Goal: Task Accomplishment & Management: Manage account settings

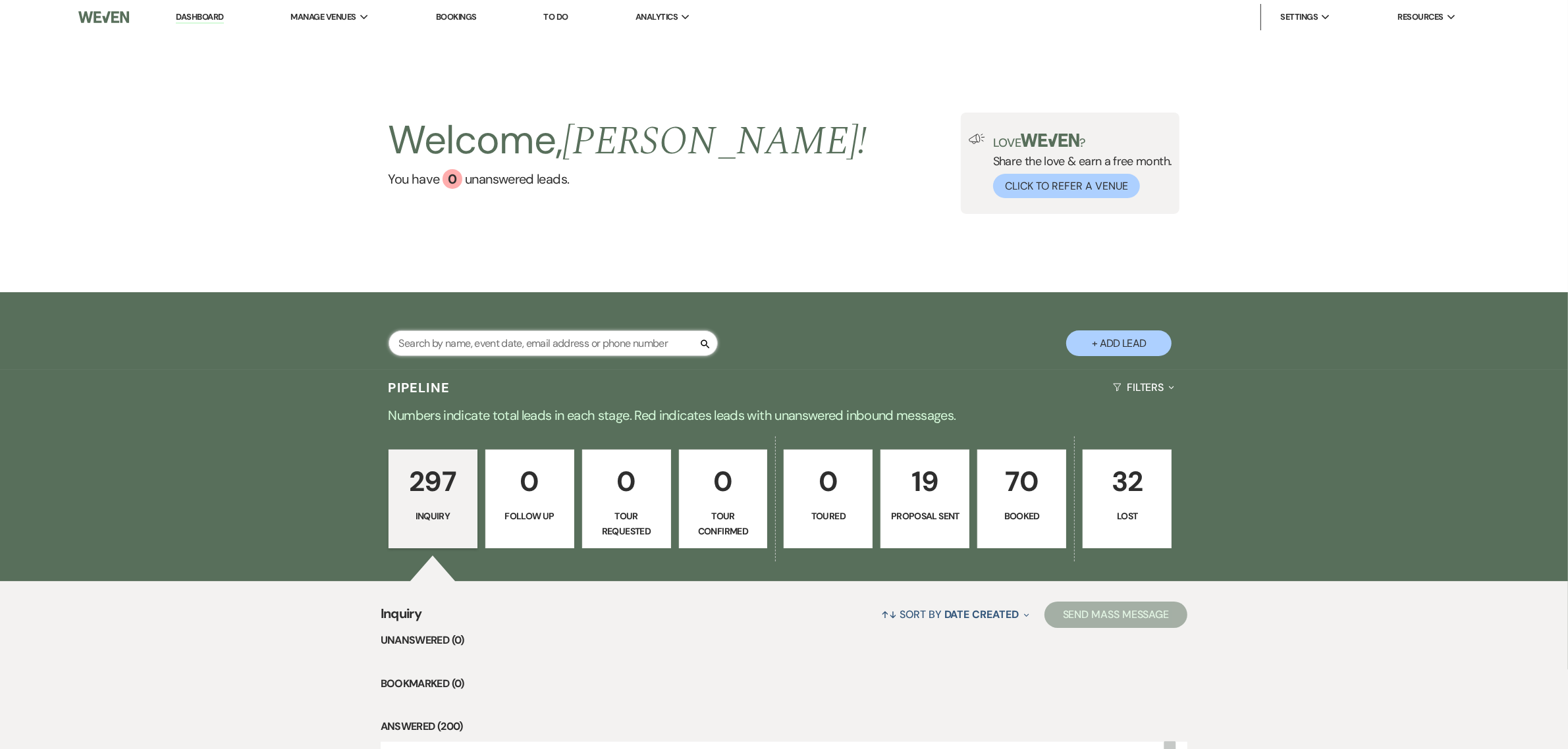
click at [484, 350] on input "text" at bounding box center [553, 343] width 329 height 26
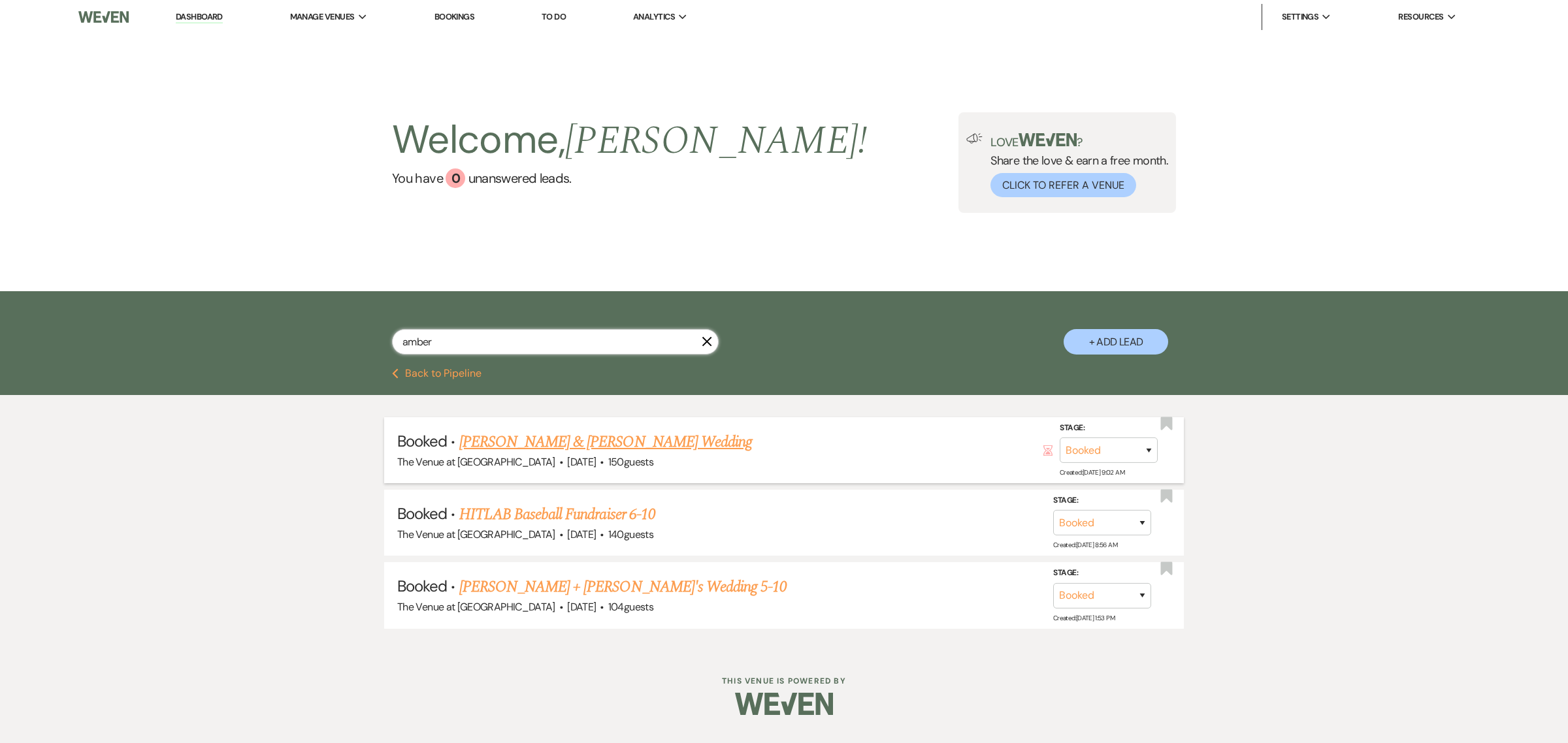
type input "amber"
click at [530, 441] on link "[PERSON_NAME] & [PERSON_NAME] Wedding" at bounding box center [606, 442] width 293 height 23
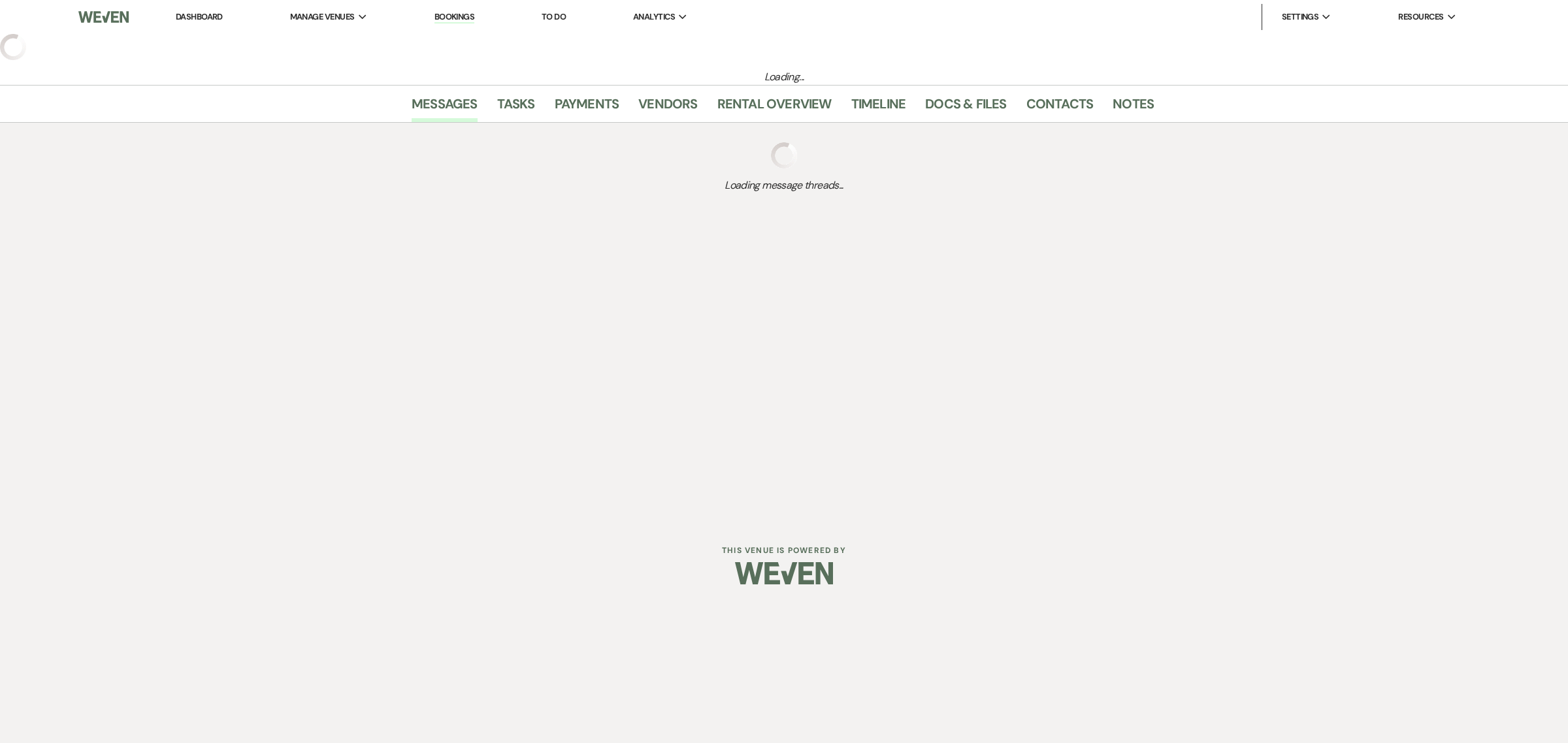
select select "6"
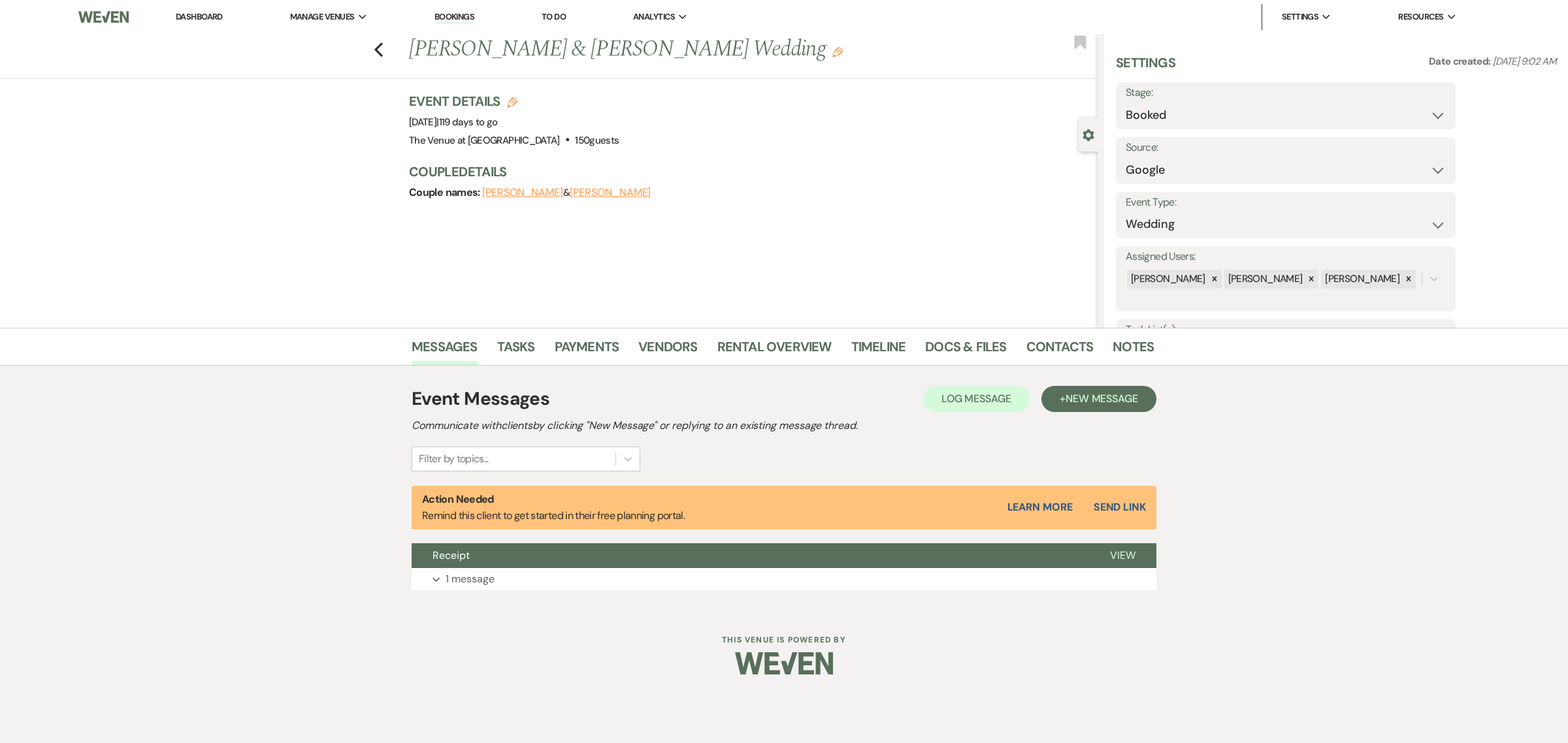
click at [886, 227] on div "Previous [PERSON_NAME] Grazawski & [PERSON_NAME] Wedding Edit Bookmark Gear Set…" at bounding box center [548, 181] width 1097 height 294
click at [758, 347] on link "Rental Overview" at bounding box center [774, 351] width 114 height 29
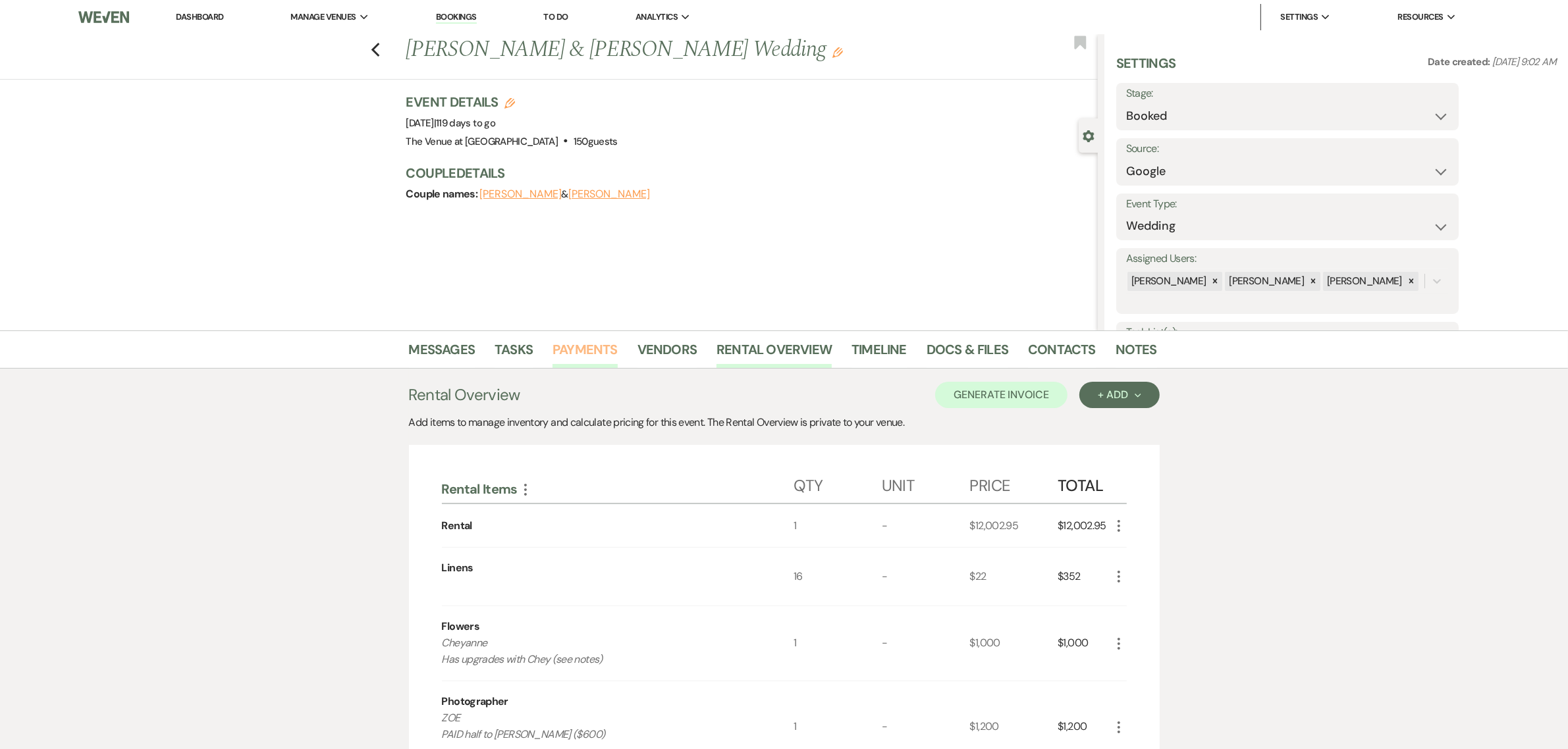
click at [577, 351] on link "Payments" at bounding box center [585, 354] width 65 height 29
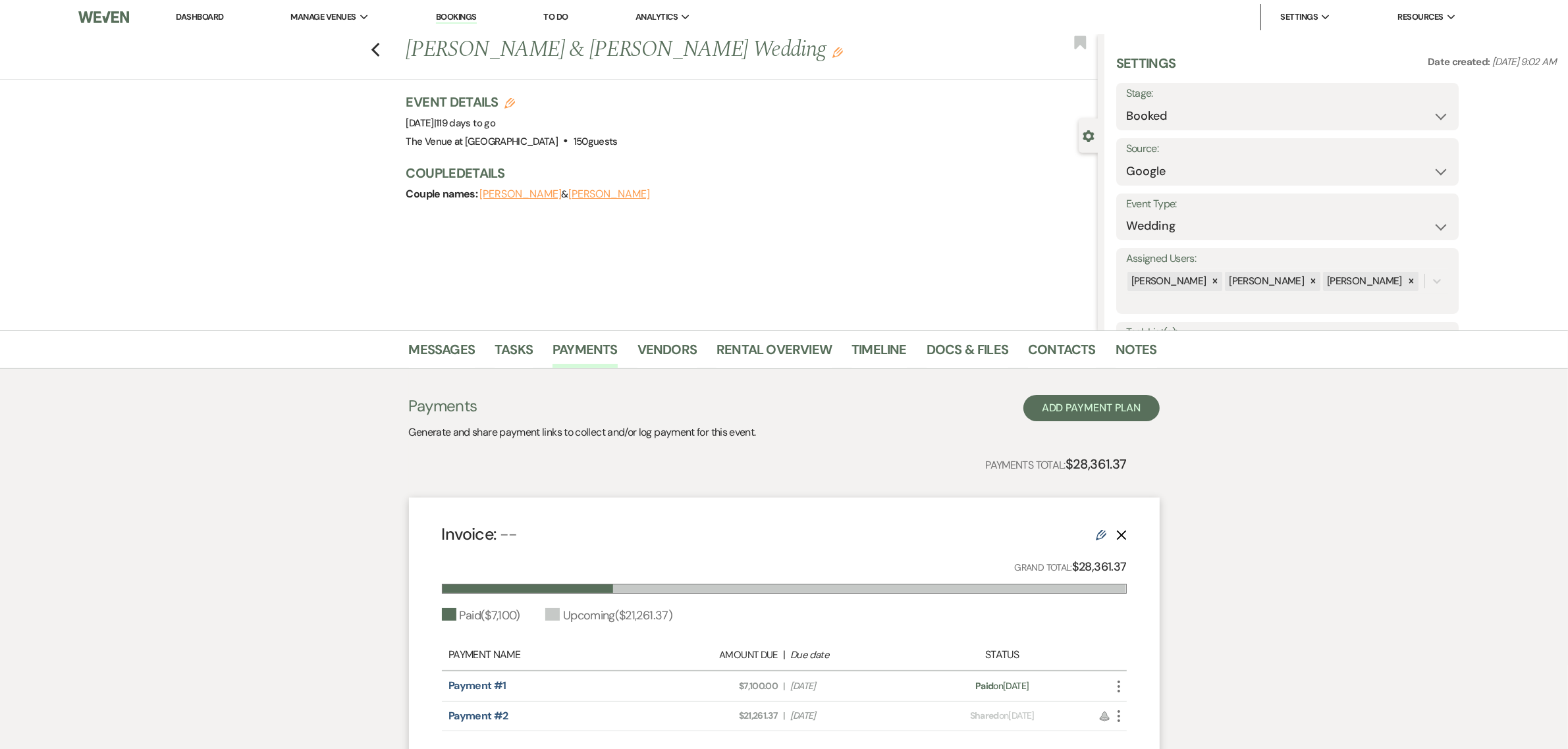
click at [709, 291] on div "Previous [PERSON_NAME] Grazawski & [PERSON_NAME] Wedding Edit Bookmark Gear Set…" at bounding box center [549, 182] width 1098 height 296
click at [856, 257] on div "Previous [PERSON_NAME] Grazawski & [PERSON_NAME] Wedding Edit Bookmark Gear Set…" at bounding box center [549, 182] width 1098 height 296
click at [876, 180] on h3 "Couple Details" at bounding box center [745, 173] width 678 height 19
click at [1402, 504] on div "Messages Tasks Payments Vendors Rental Overview Timeline Docs & Files Contacts …" at bounding box center [784, 568] width 1568 height 475
click at [1318, 488] on div "Messages Tasks Payments Vendors Rental Overview Timeline Docs & Files Contacts …" at bounding box center [784, 568] width 1568 height 475
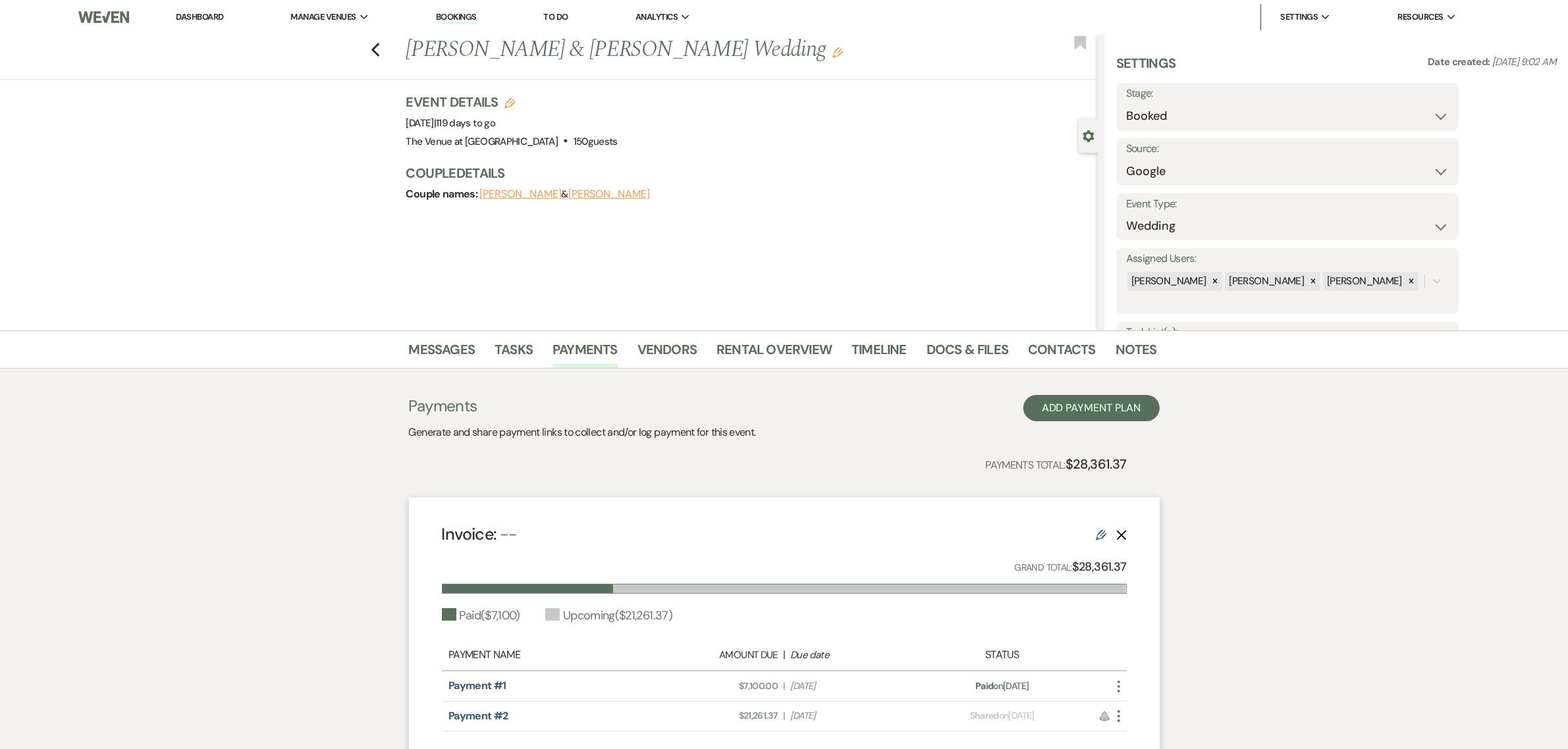
click at [797, 222] on div "Previous [PERSON_NAME] Grazawski & [PERSON_NAME] Wedding Edit Bookmark Gear Set…" at bounding box center [549, 182] width 1098 height 296
drag, startPoint x: 905, startPoint y: 219, endPoint x: 672, endPoint y: 173, distance: 237.5
click at [904, 219] on div "Previous [PERSON_NAME] Grazawski & [PERSON_NAME] Wedding Edit Bookmark Gear Set…" at bounding box center [549, 182] width 1098 height 296
click at [188, 199] on div "Previous [PERSON_NAME] Grazawski & [PERSON_NAME] Wedding Edit Bookmark Gear Set…" at bounding box center [549, 182] width 1098 height 296
